Goal: Complete application form

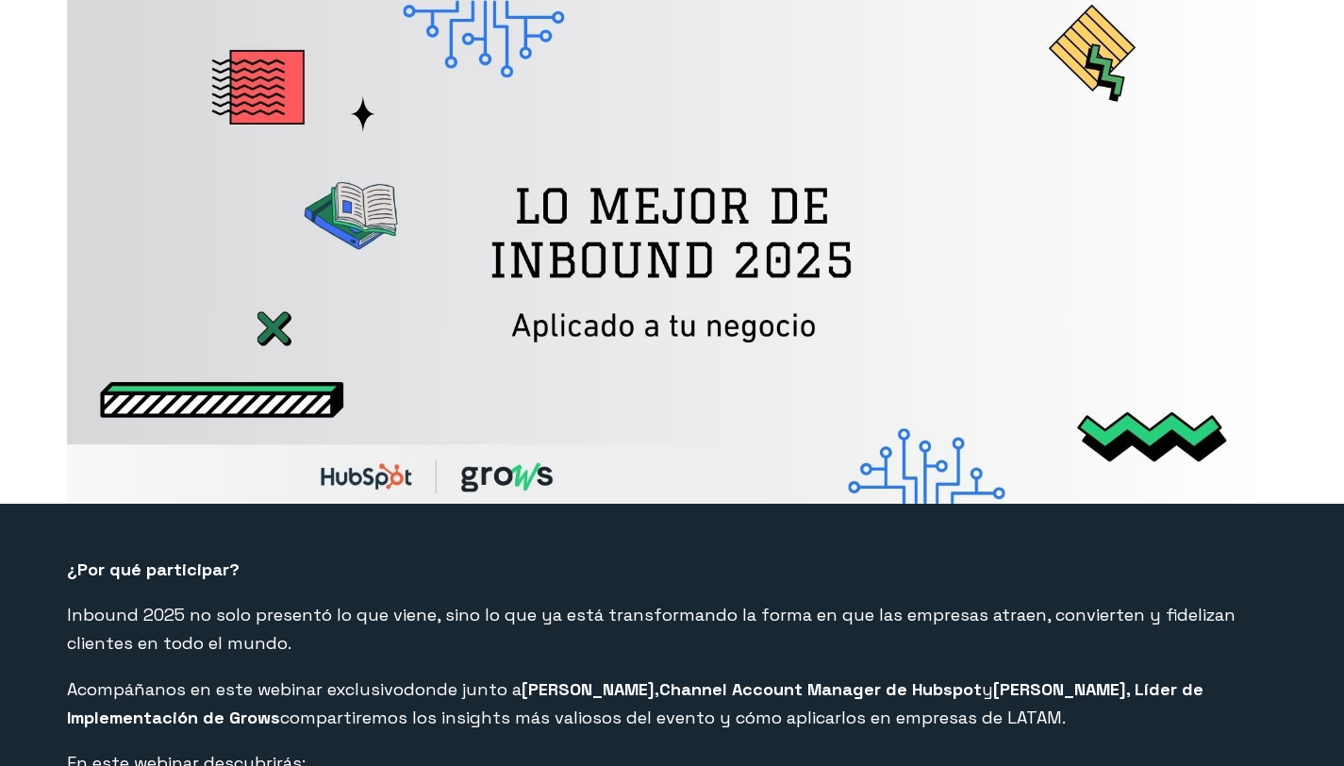
select select "MX"
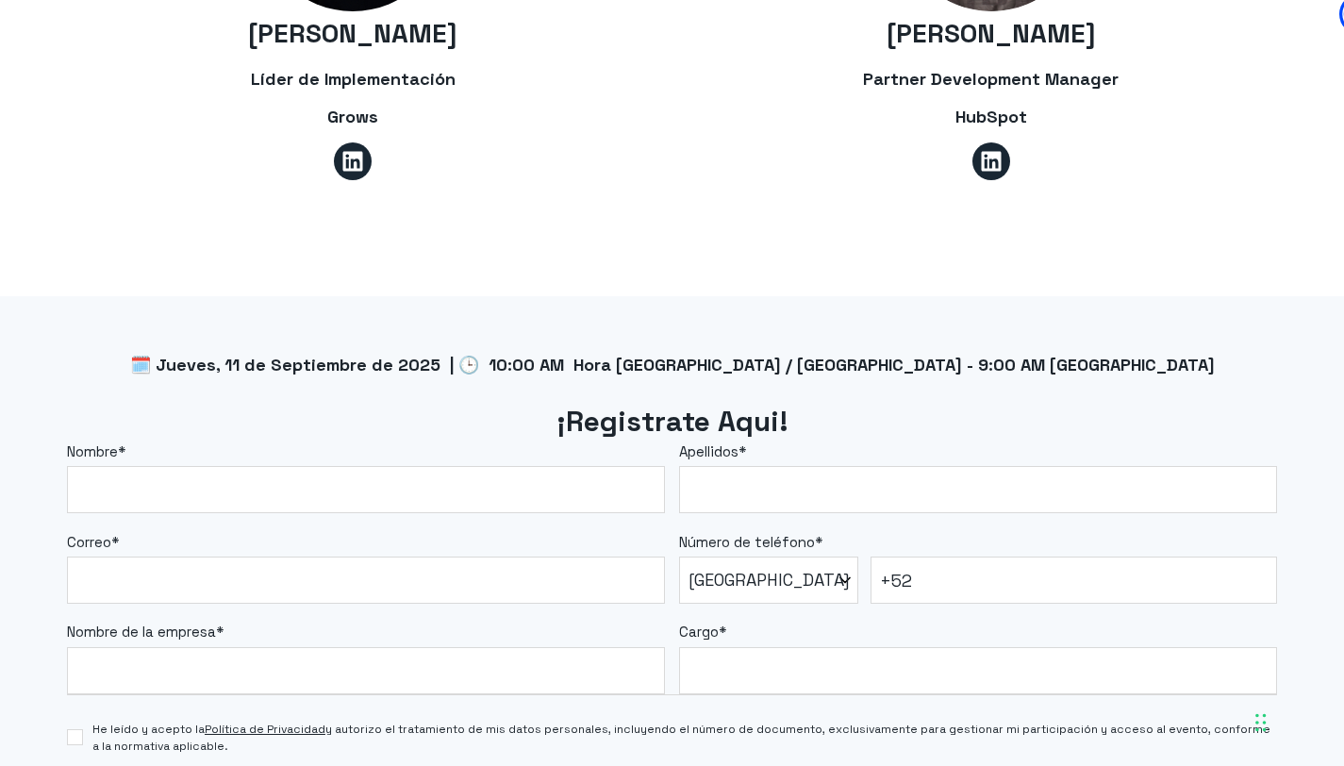
scroll to position [1340, 0]
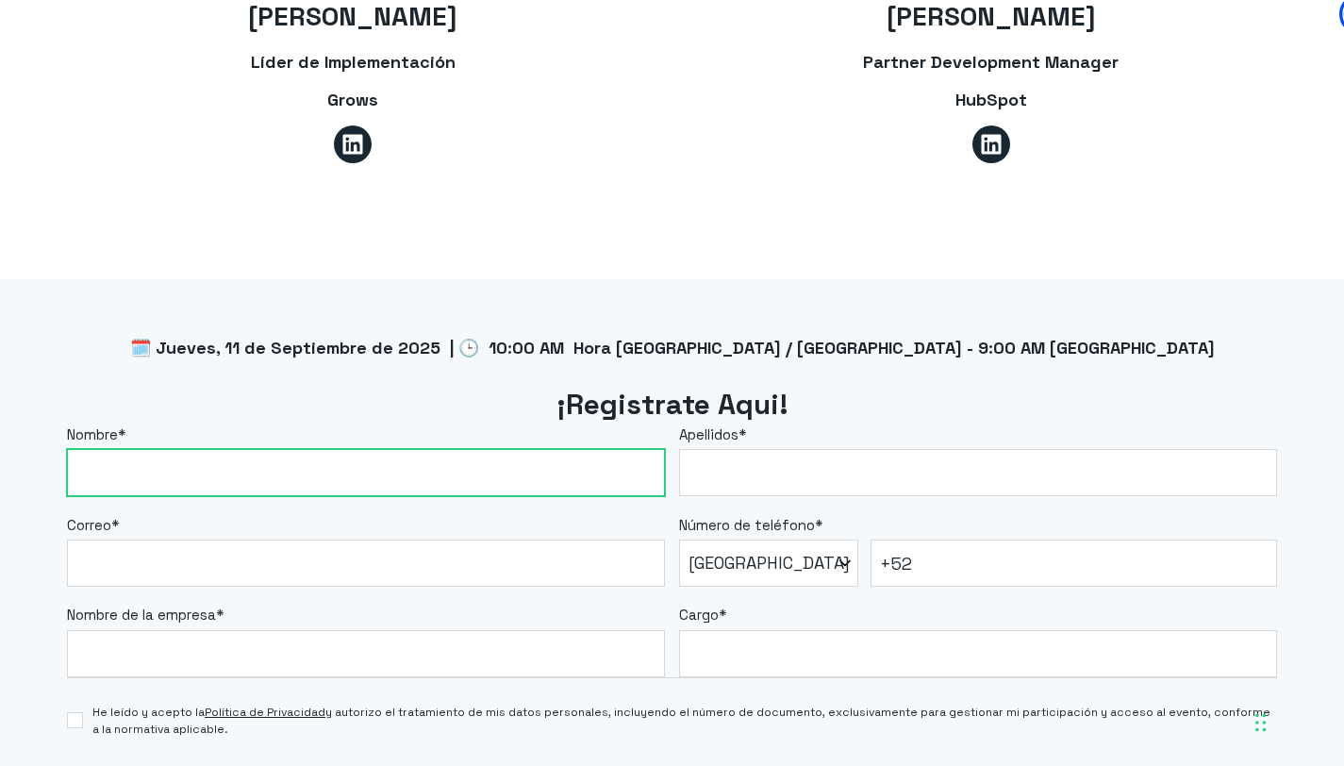
click at [451, 457] on input "Nombre *" at bounding box center [366, 472] width 598 height 47
click at [342, 461] on input "Nombre *" at bounding box center [366, 472] width 598 height 47
type input "[DEMOGRAPHIC_DATA]"
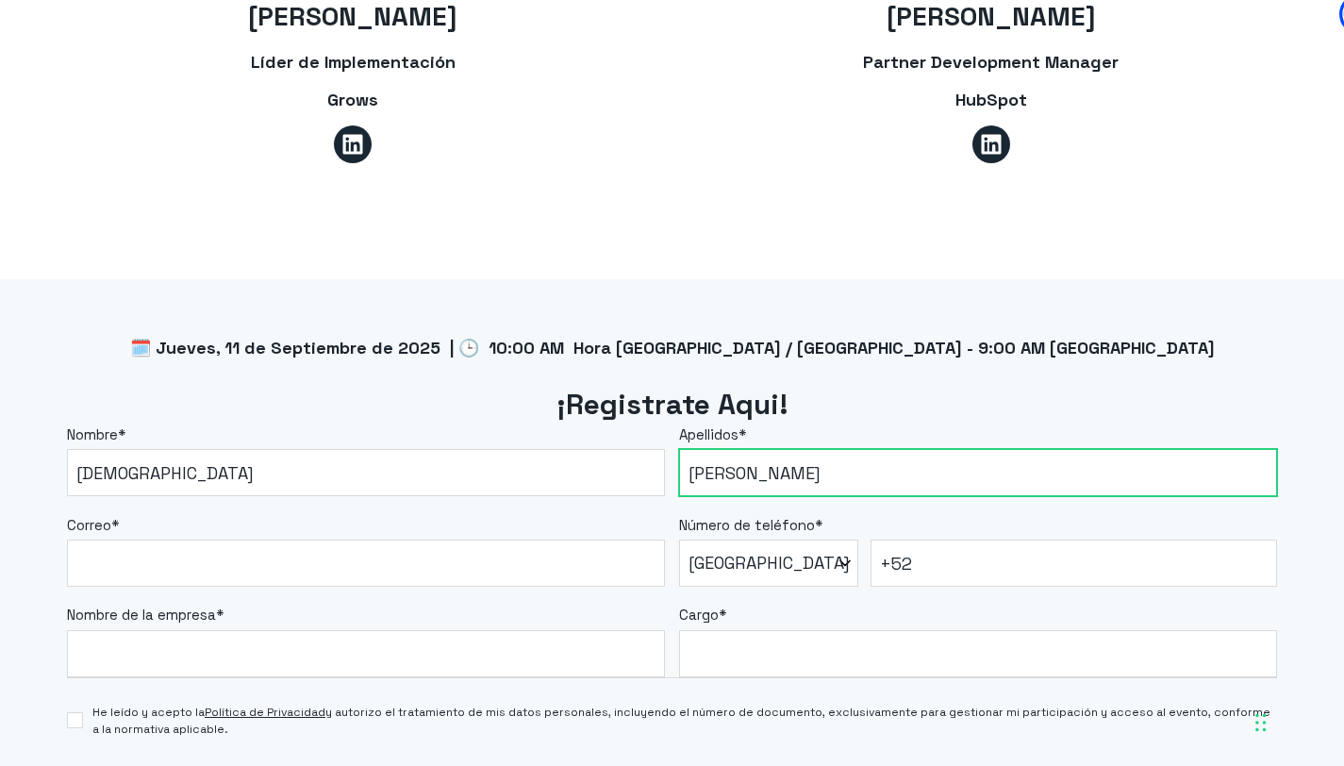
type input "[PERSON_NAME]"
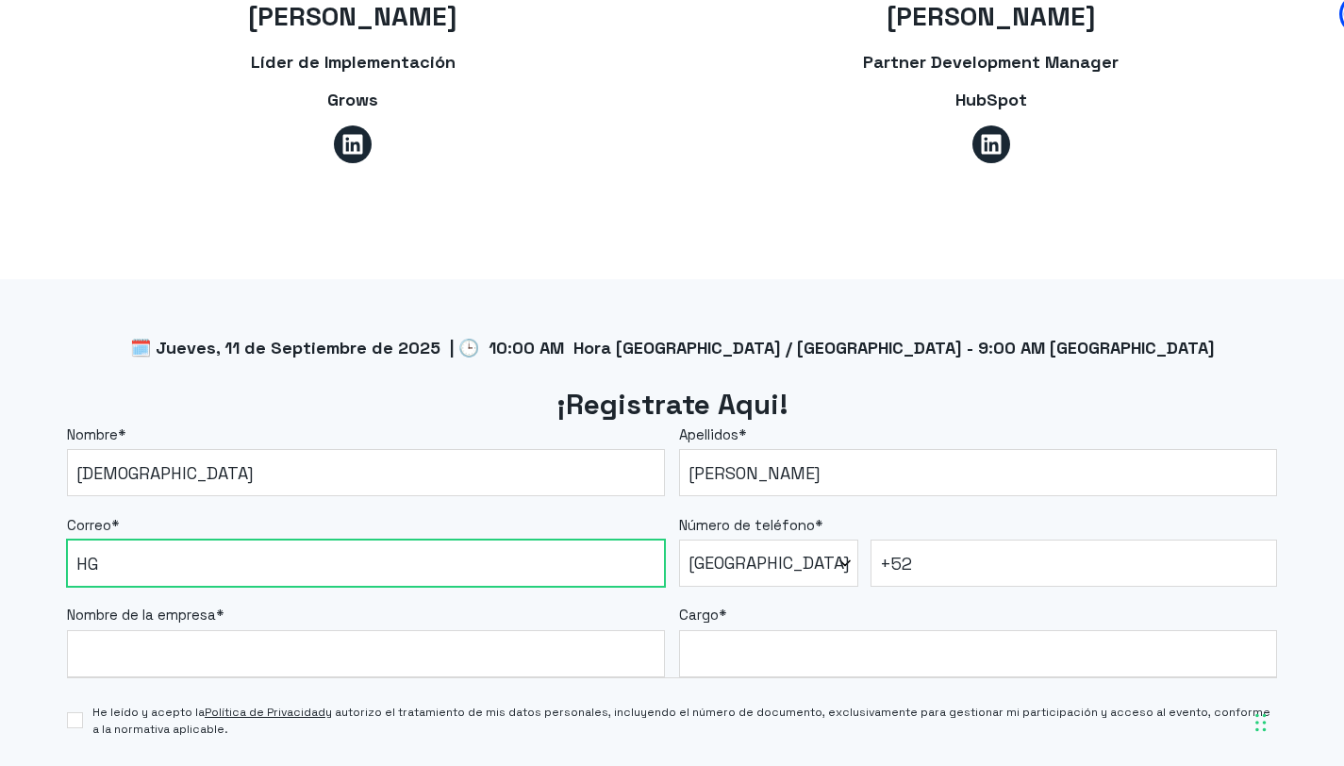
type input "H"
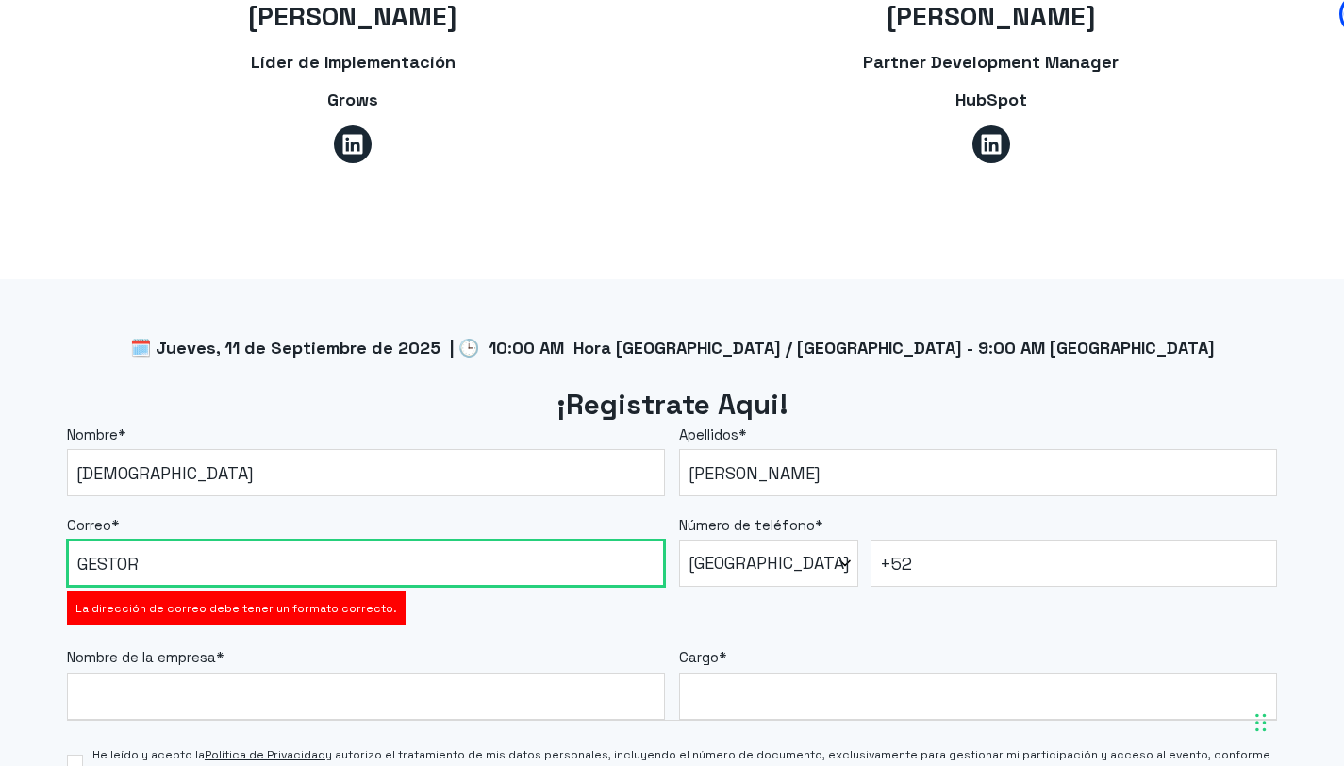
type input "[EMAIL_ADDRESS][DOMAIN_NAME]"
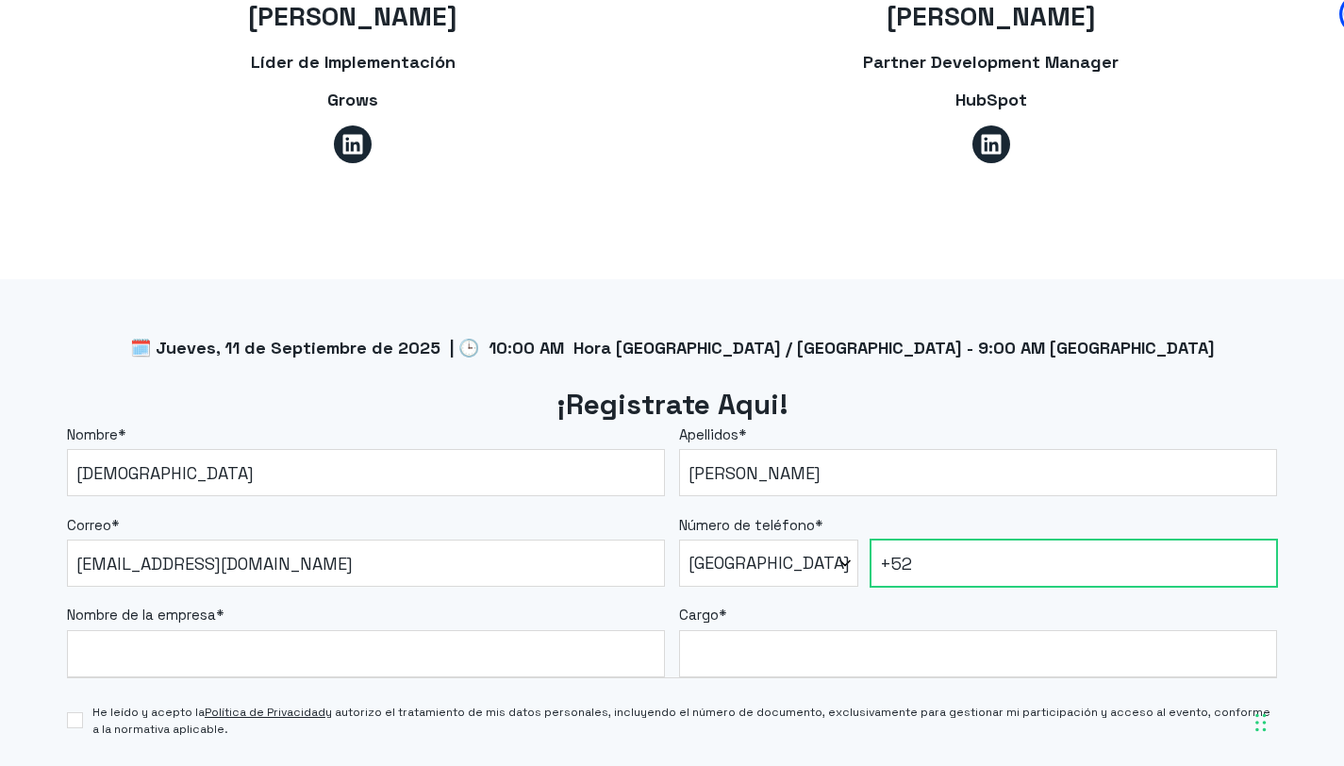
click at [938, 572] on input "+52" at bounding box center [1073, 562] width 406 height 47
type input "[PHONE_NUMBER]"
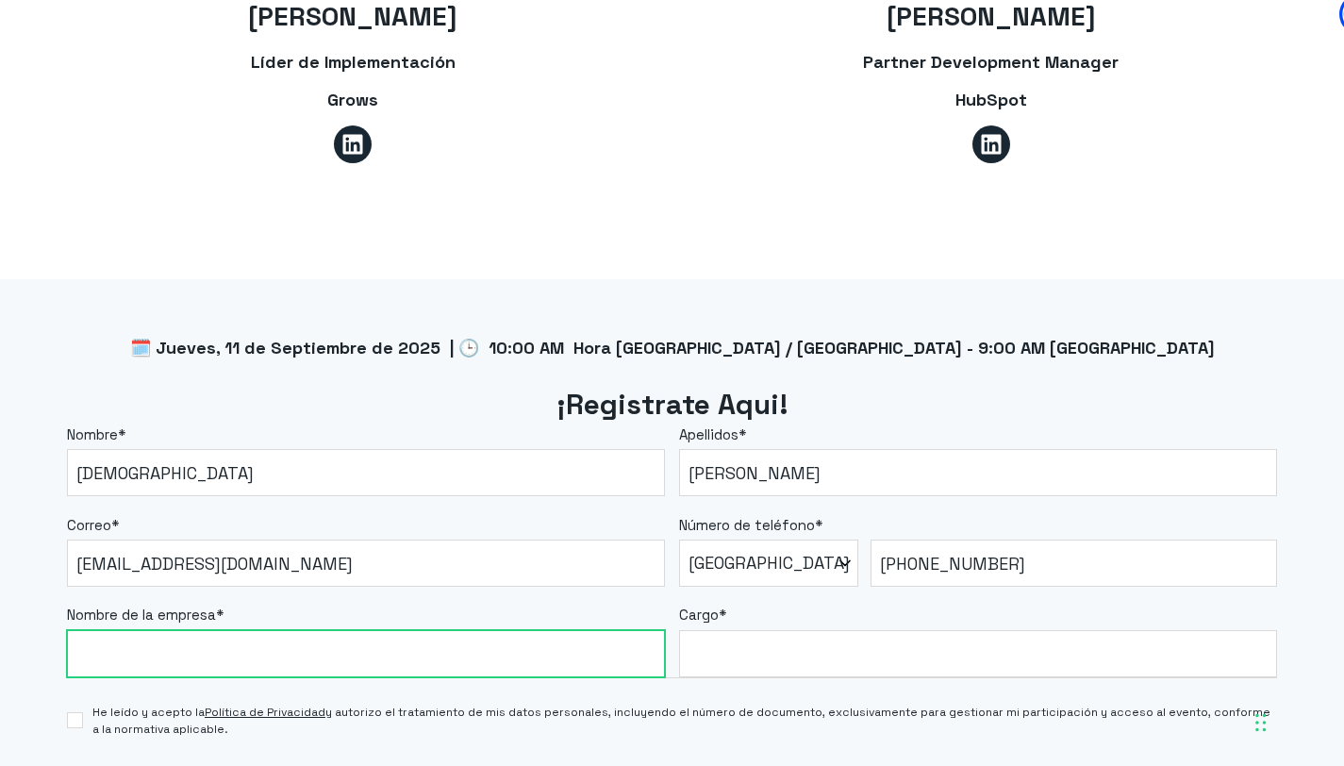
click at [251, 647] on input "Nombre de la empresa *" at bounding box center [366, 653] width 598 height 47
type input "Mango BC"
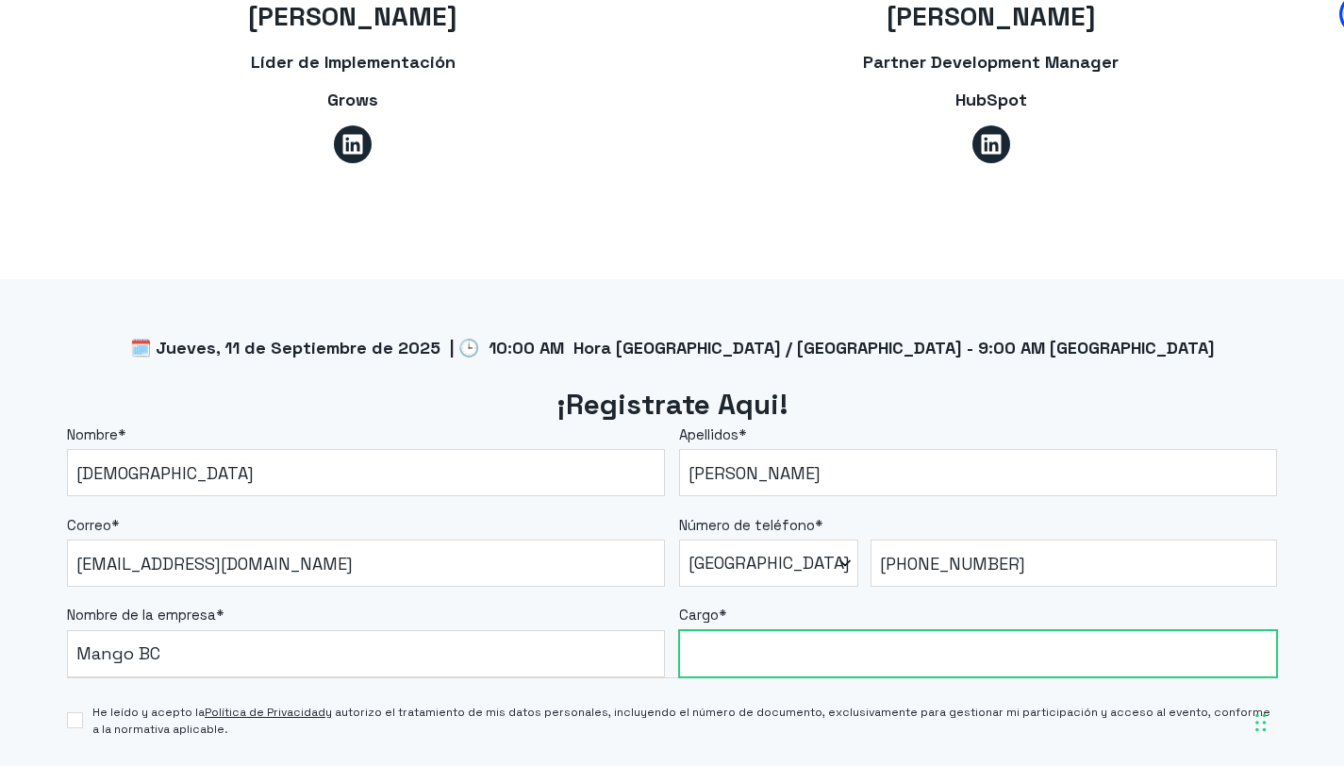
click at [890, 669] on input "Cargo *" at bounding box center [978, 653] width 598 height 47
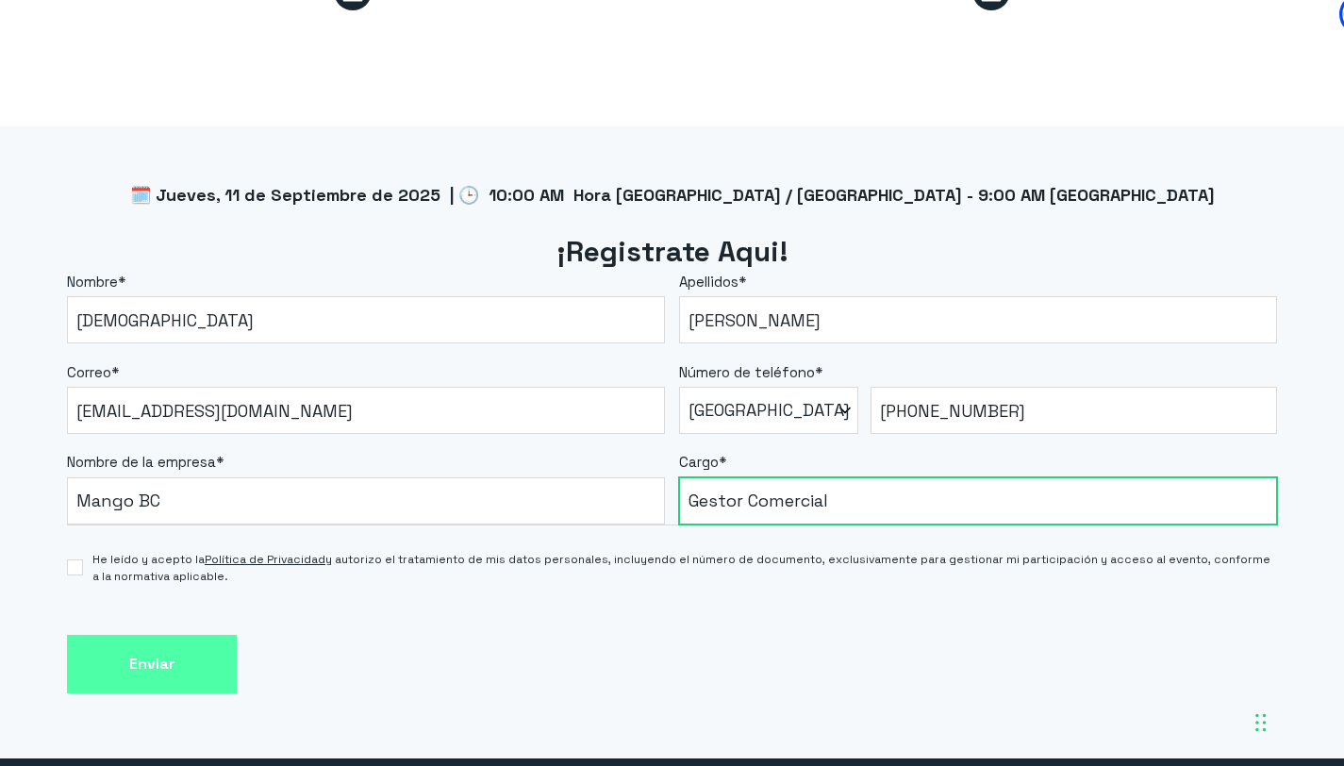
scroll to position [1706, 0]
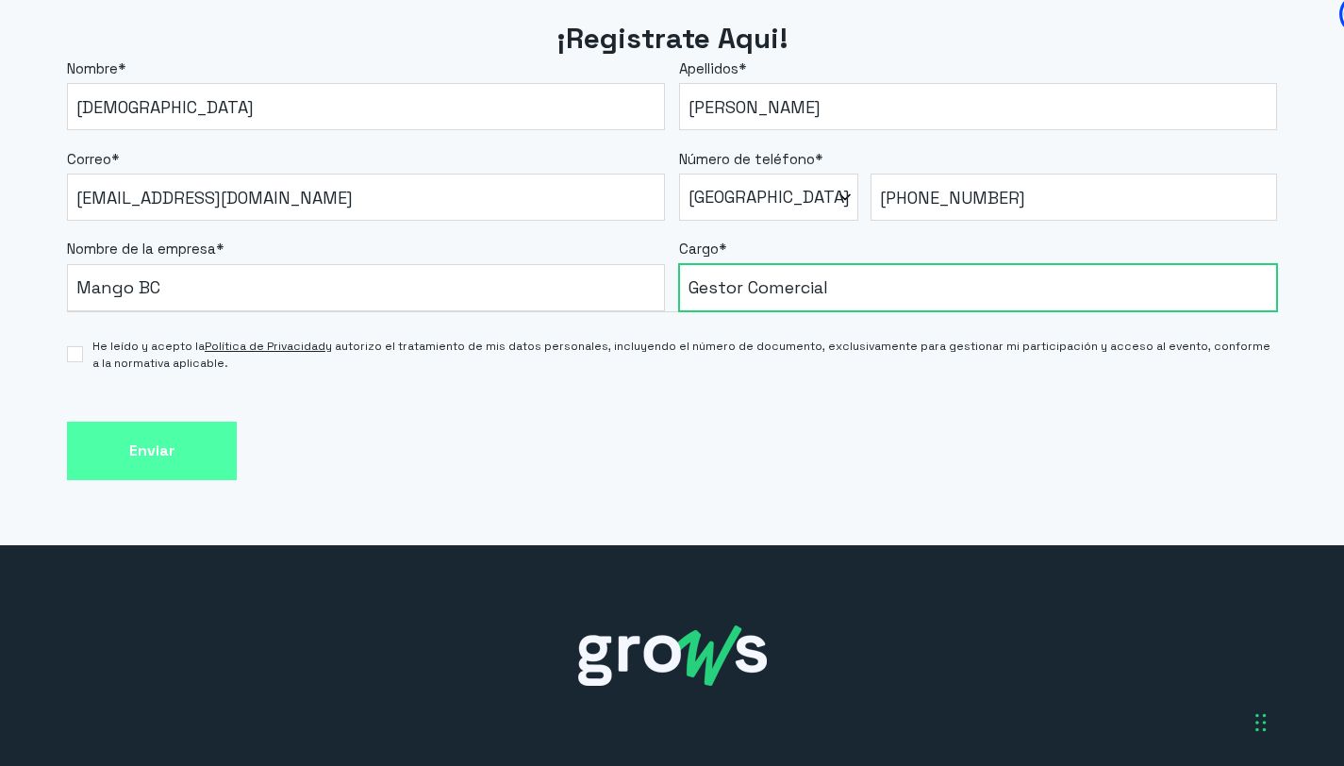
type input "Gestor Comercial"
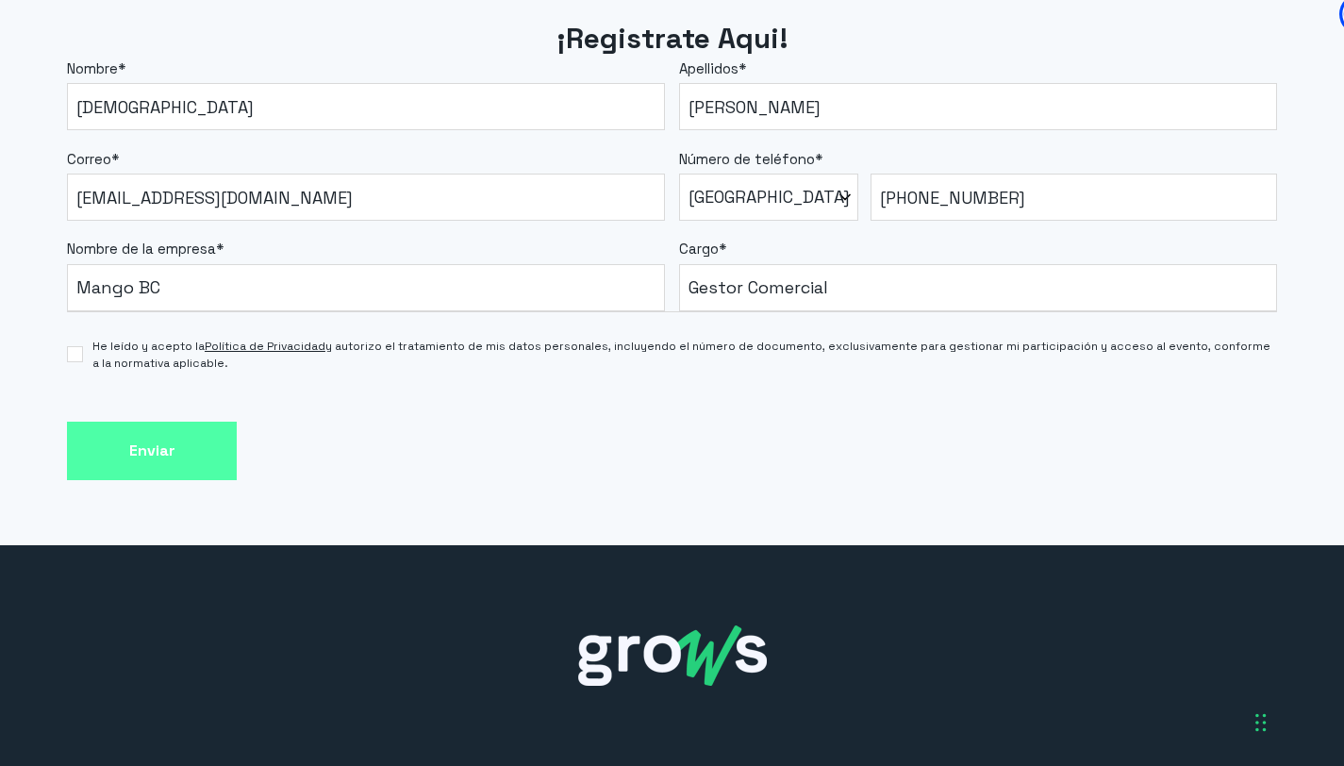
click at [71, 370] on label "He leído y acepto la Política de Privacidad y autorizo el tratamiento de mis da…" at bounding box center [672, 355] width 1210 height 34
click at [71, 362] on input "He leído y acepto la Política de Privacidad y autorizo el tratamiento de mis da…" at bounding box center [75, 354] width 16 height 16
checkbox input "true"
click at [126, 438] on input "Enviar" at bounding box center [152, 451] width 170 height 59
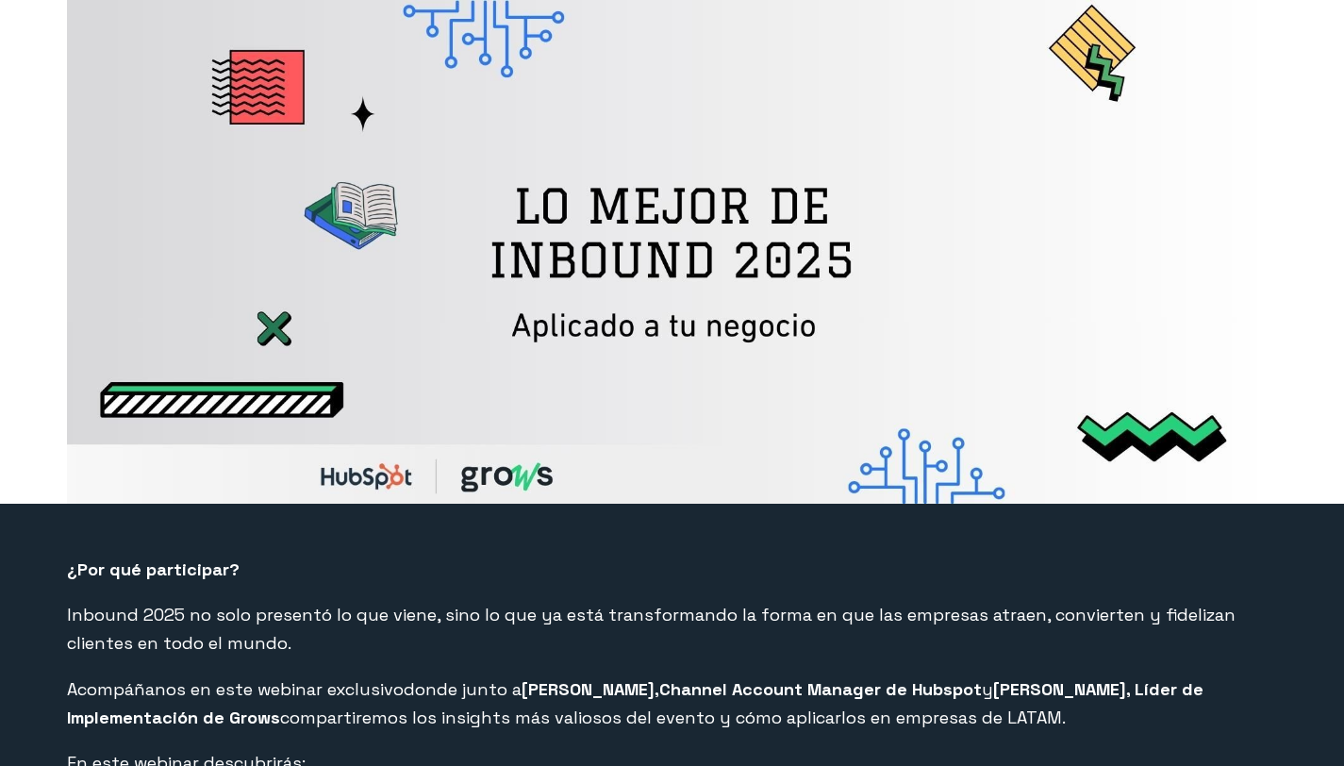
select select "MX"
